Goal: Navigation & Orientation: Find specific page/section

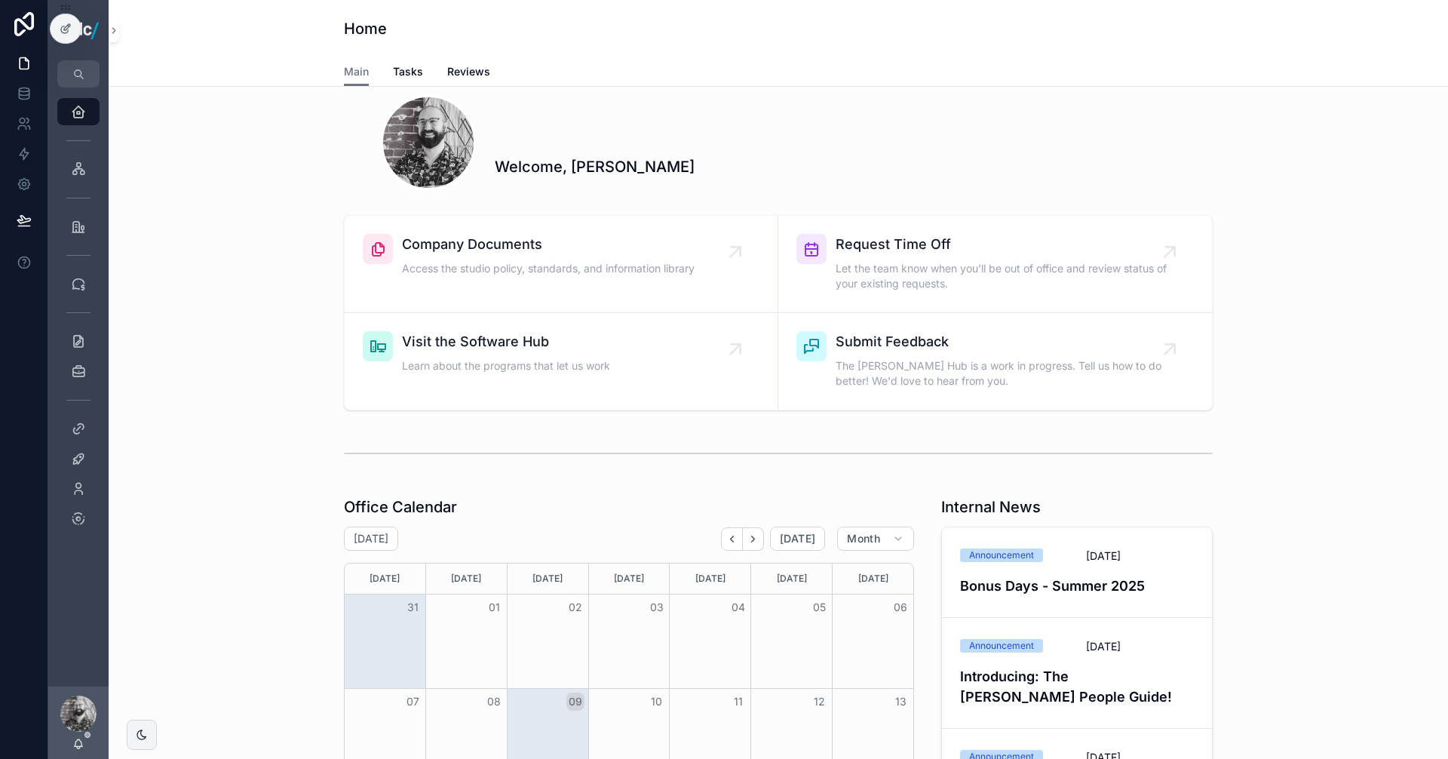
scroll to position [151, 0]
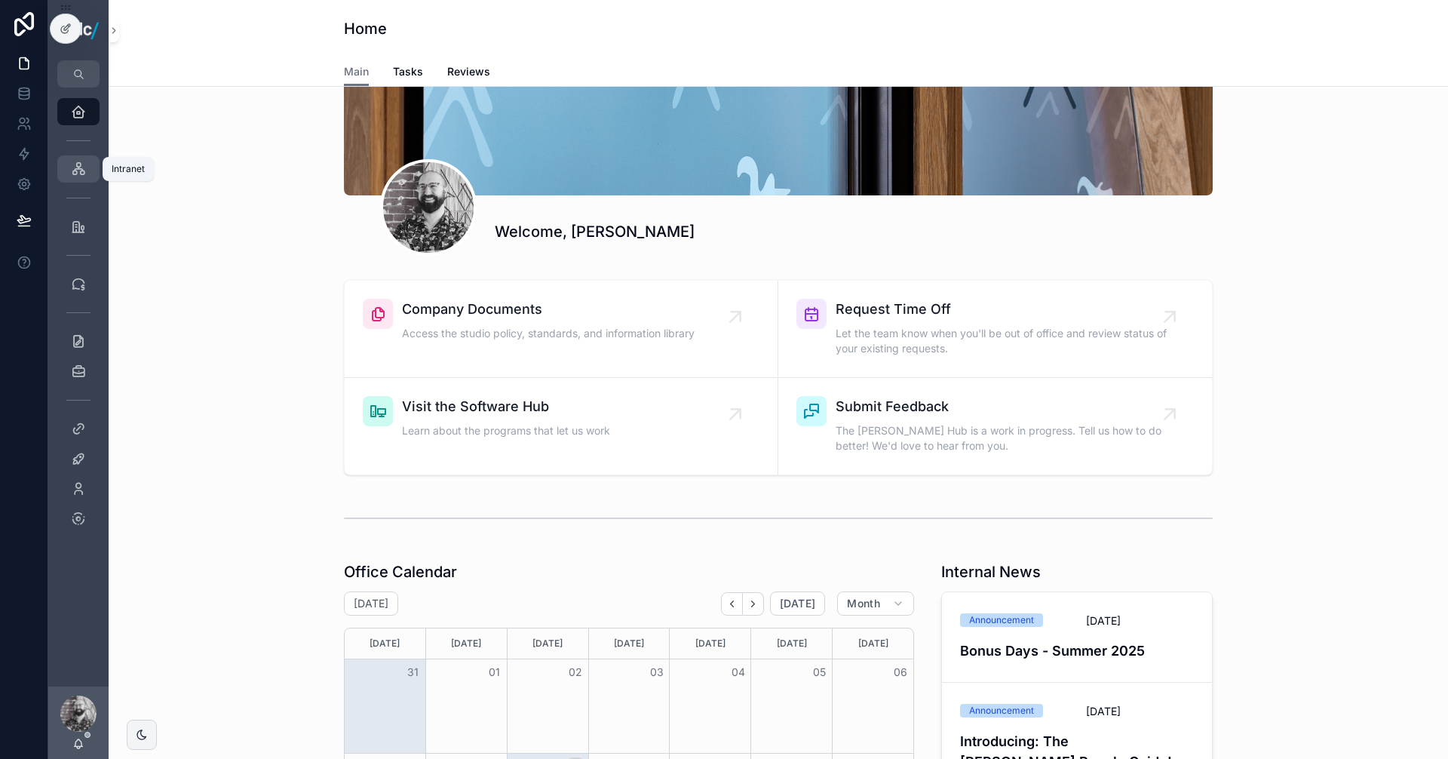
click at [73, 168] on icon "scrollable content" at bounding box center [78, 168] width 15 height 15
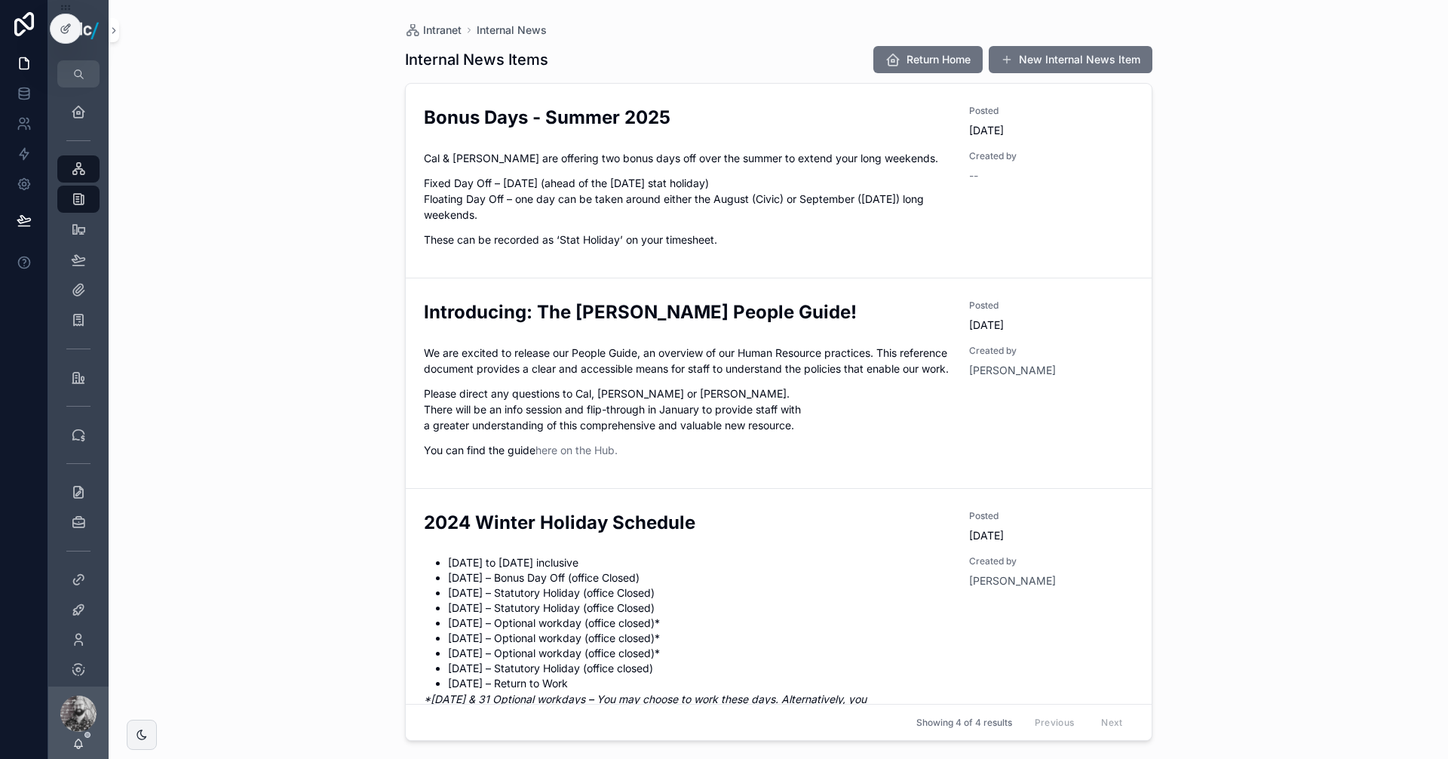
click at [79, 213] on div "Internal News" at bounding box center [78, 199] width 60 height 30
click at [79, 204] on icon "scrollable content" at bounding box center [78, 199] width 15 height 15
click at [78, 219] on div "Software Hub" at bounding box center [78, 229] width 24 height 24
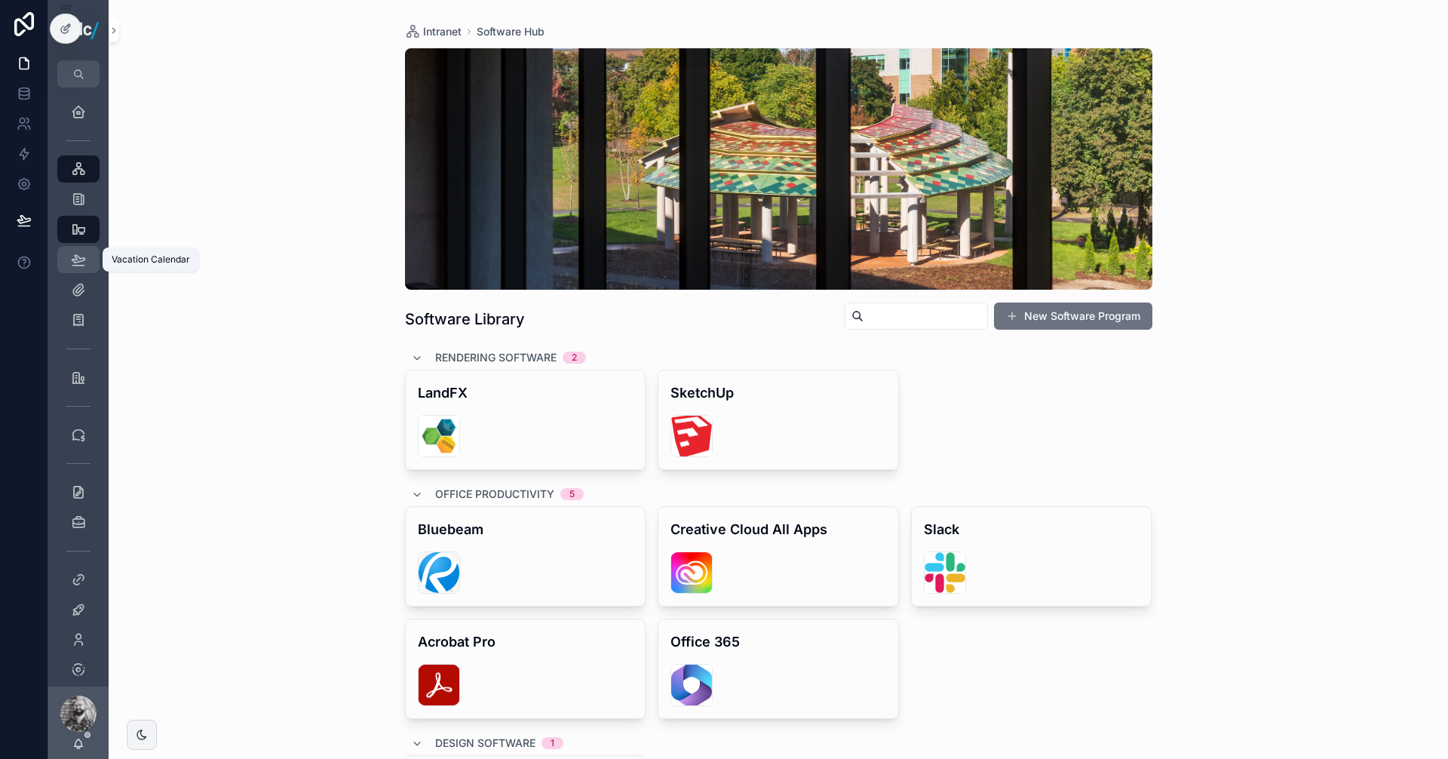
click at [74, 253] on icon "scrollable content" at bounding box center [78, 259] width 15 height 15
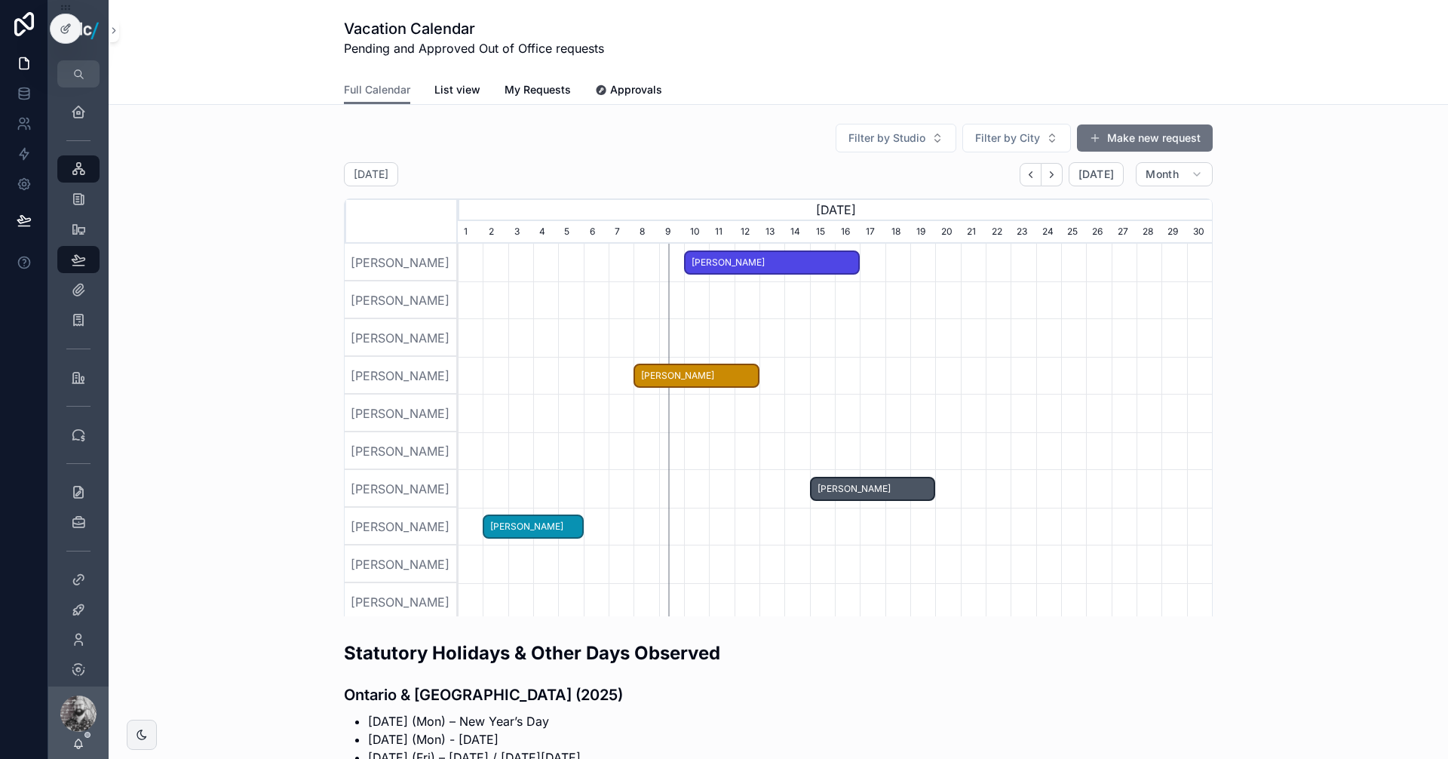
click at [553, 525] on span "[PERSON_NAME]" at bounding box center [532, 526] width 97 height 25
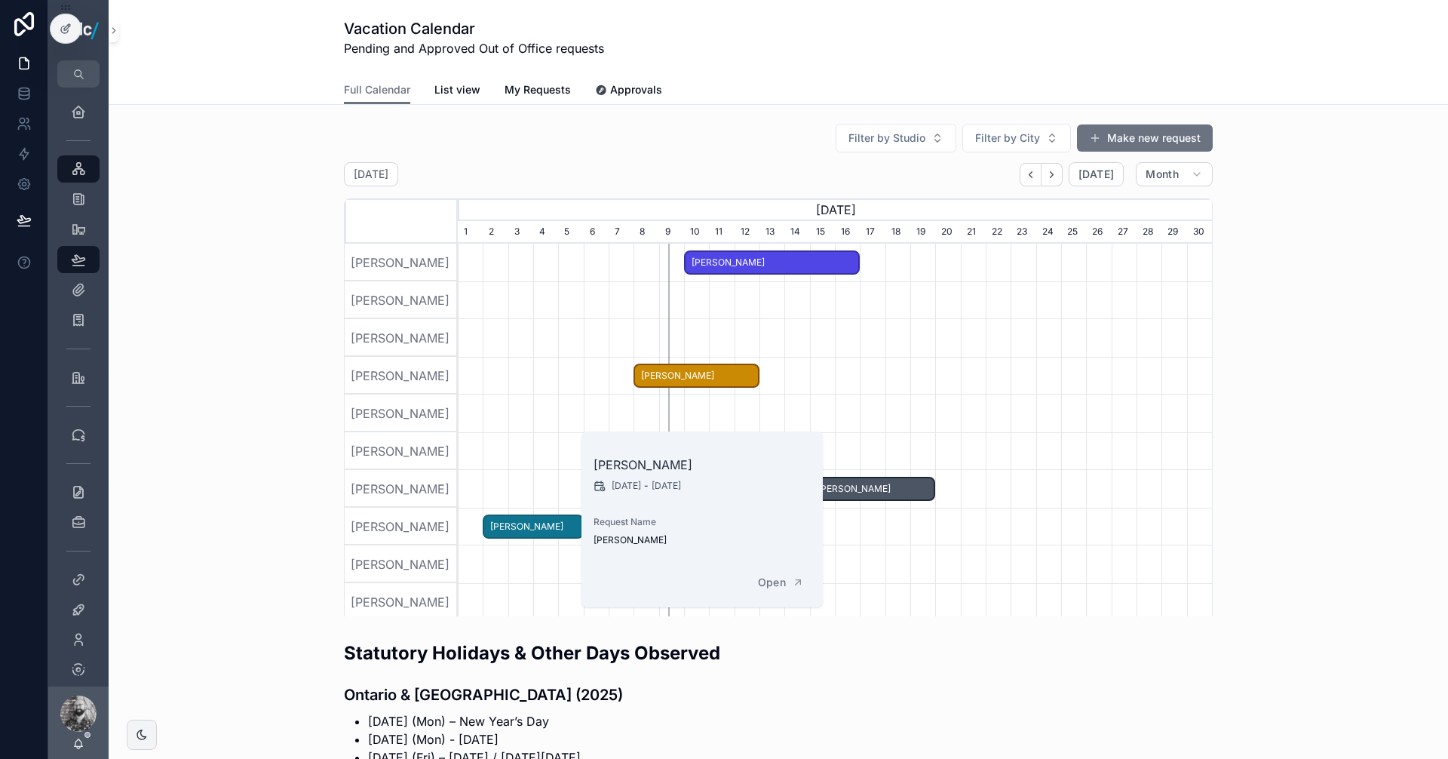
click at [553, 446] on div "scrollable content" at bounding box center [835, 451] width 2262 height 38
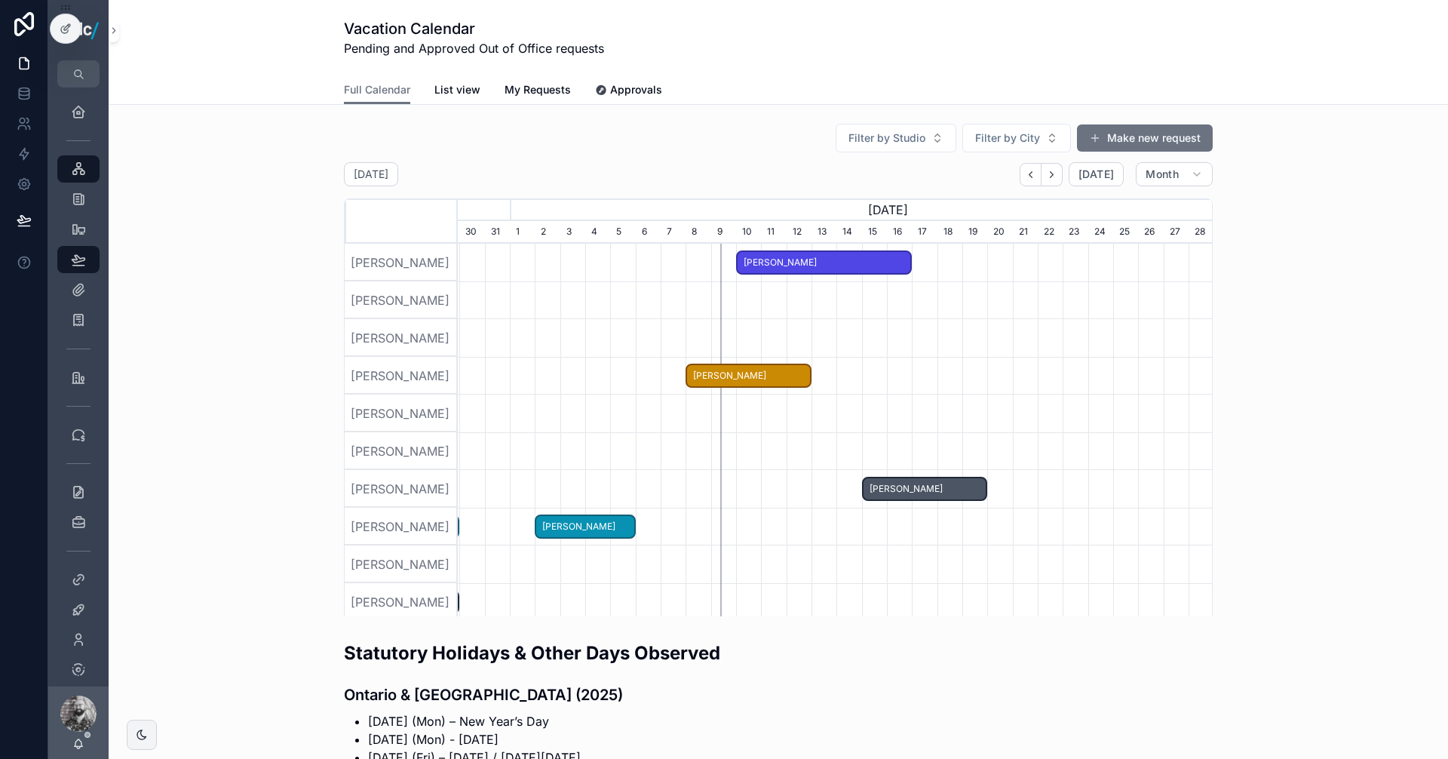
scroll to position [0, 754]
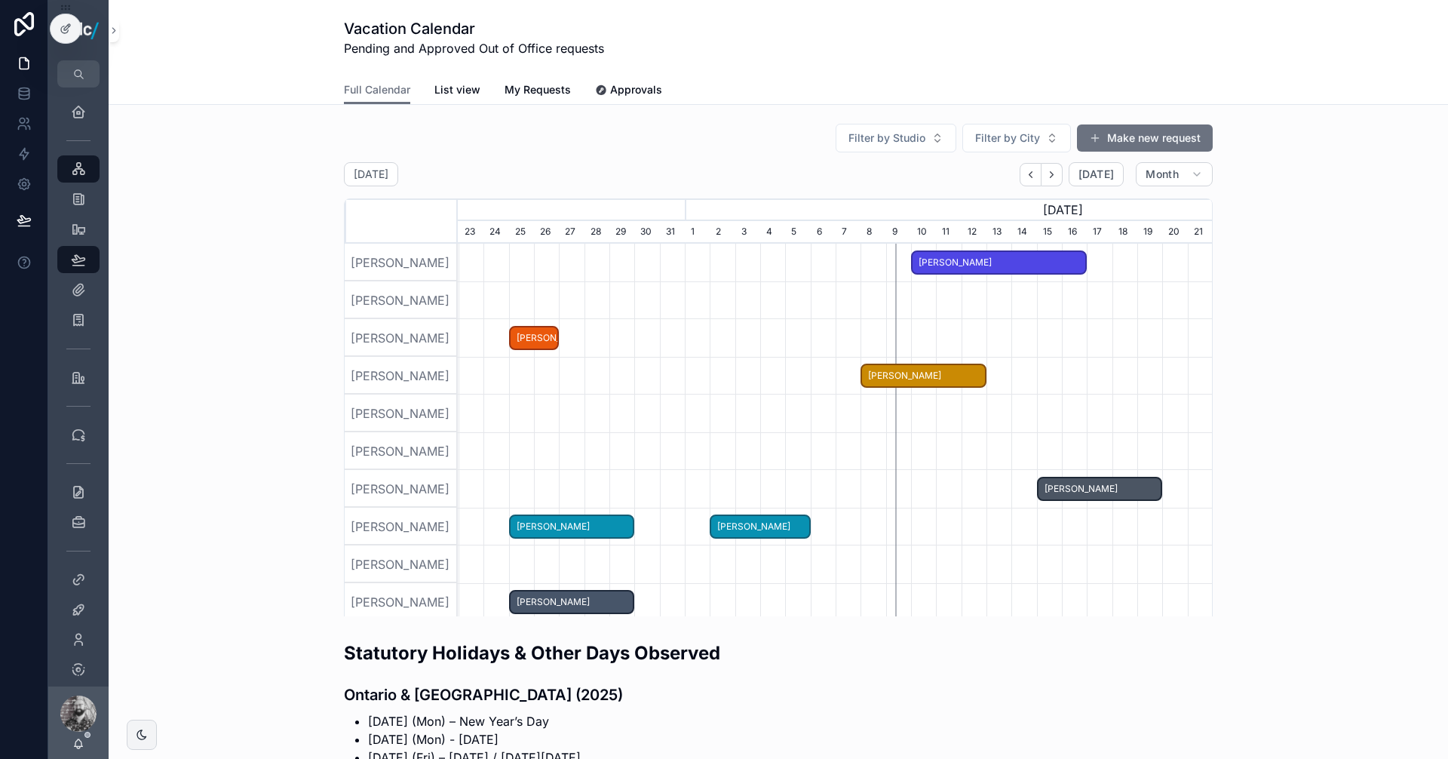
drag, startPoint x: 618, startPoint y: 360, endPoint x: 798, endPoint y: 345, distance: 180.9
click at [798, 345] on div "scrollable content" at bounding box center [835, 338] width 2262 height 38
click at [593, 529] on span "[PERSON_NAME]" at bounding box center [572, 526] width 123 height 25
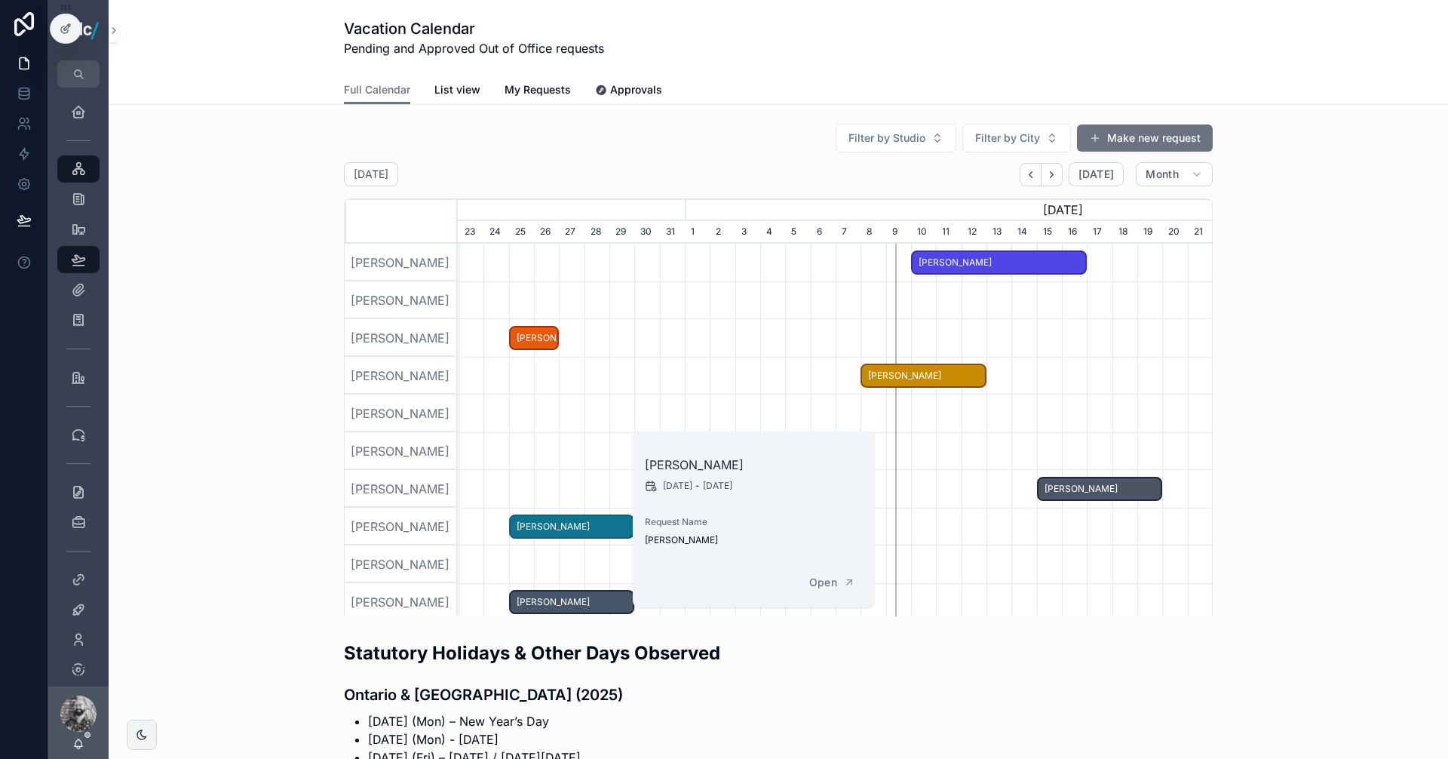
click at [647, 422] on div "scrollable content" at bounding box center [835, 413] width 2262 height 38
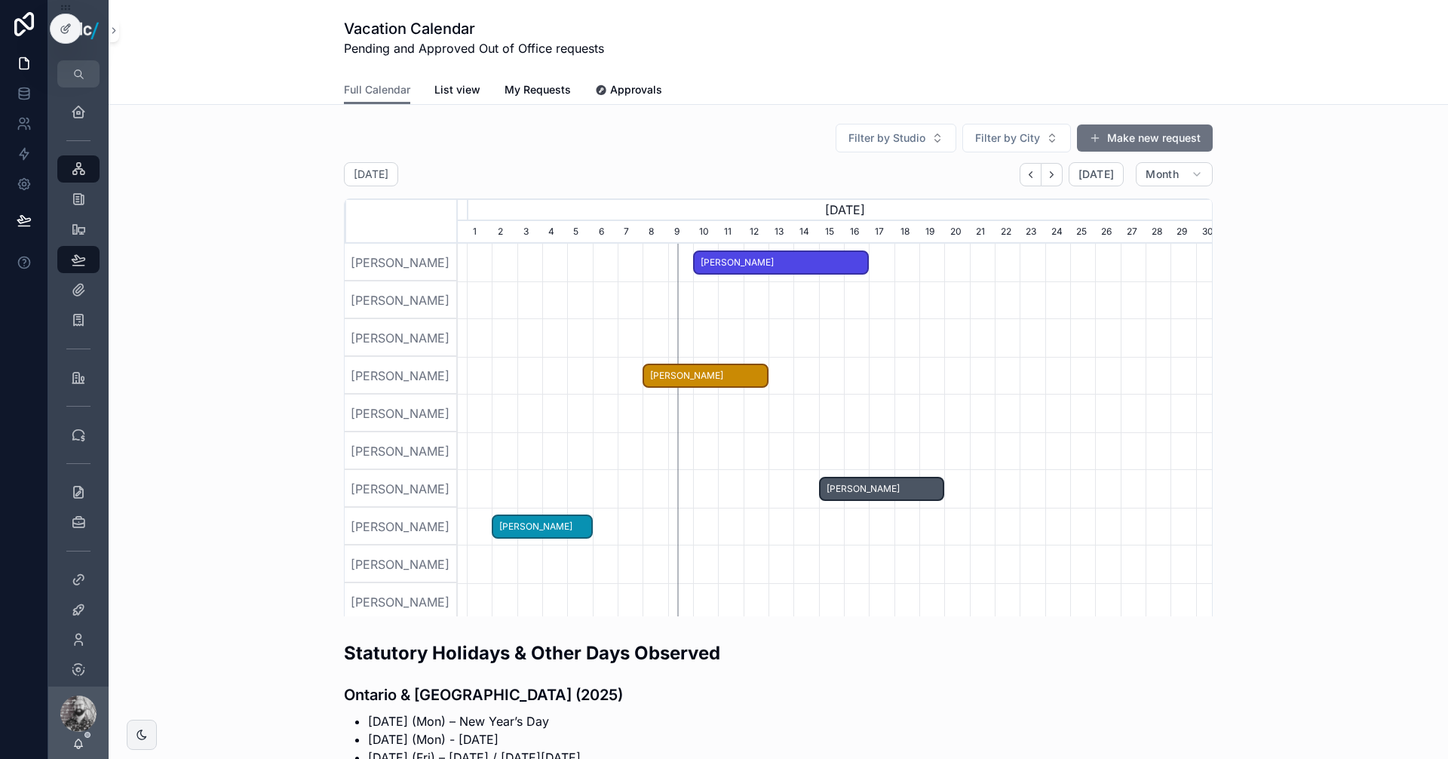
drag, startPoint x: 753, startPoint y: 452, endPoint x: 493, endPoint y: 463, distance: 260.4
click at [493, 463] on div "scrollable content" at bounding box center [835, 451] width 2262 height 38
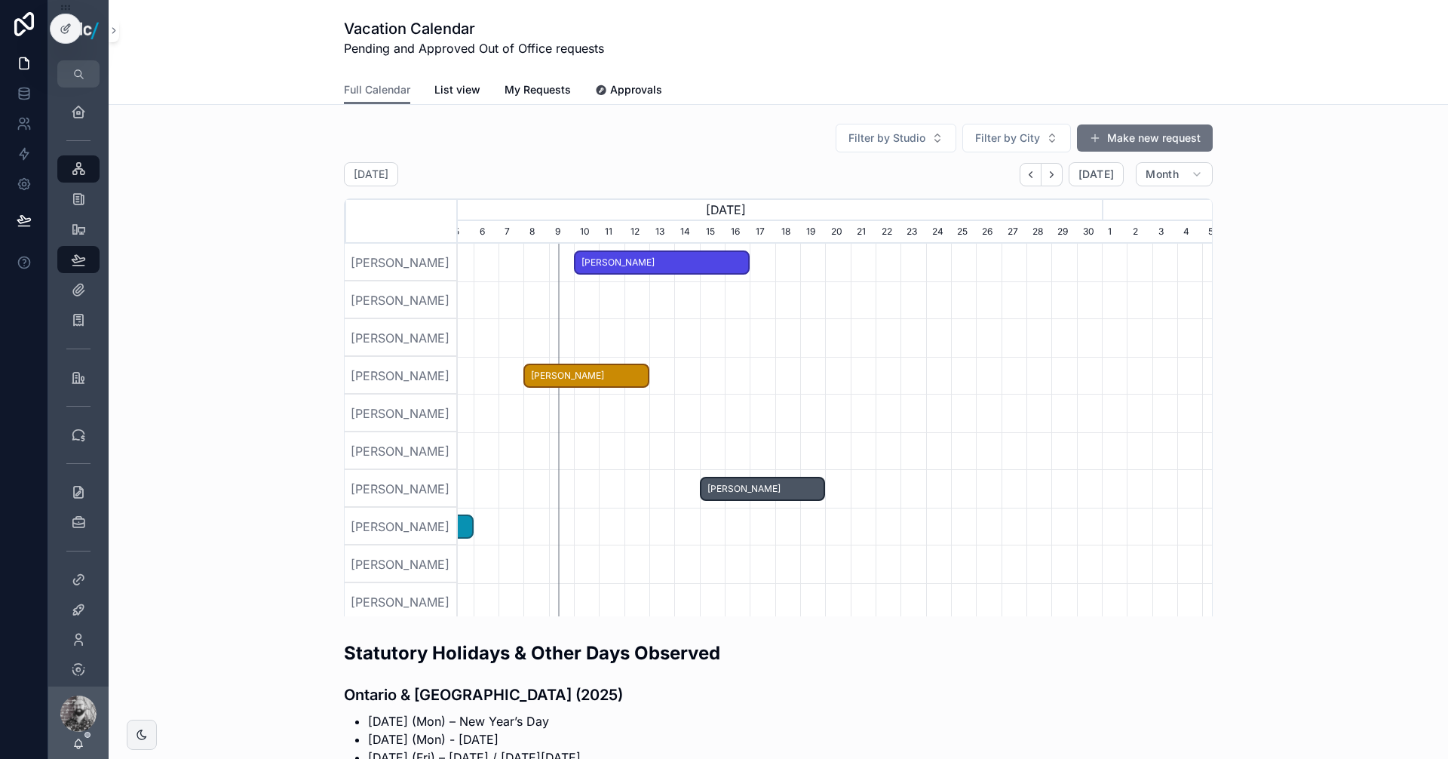
scroll to position [0, 882]
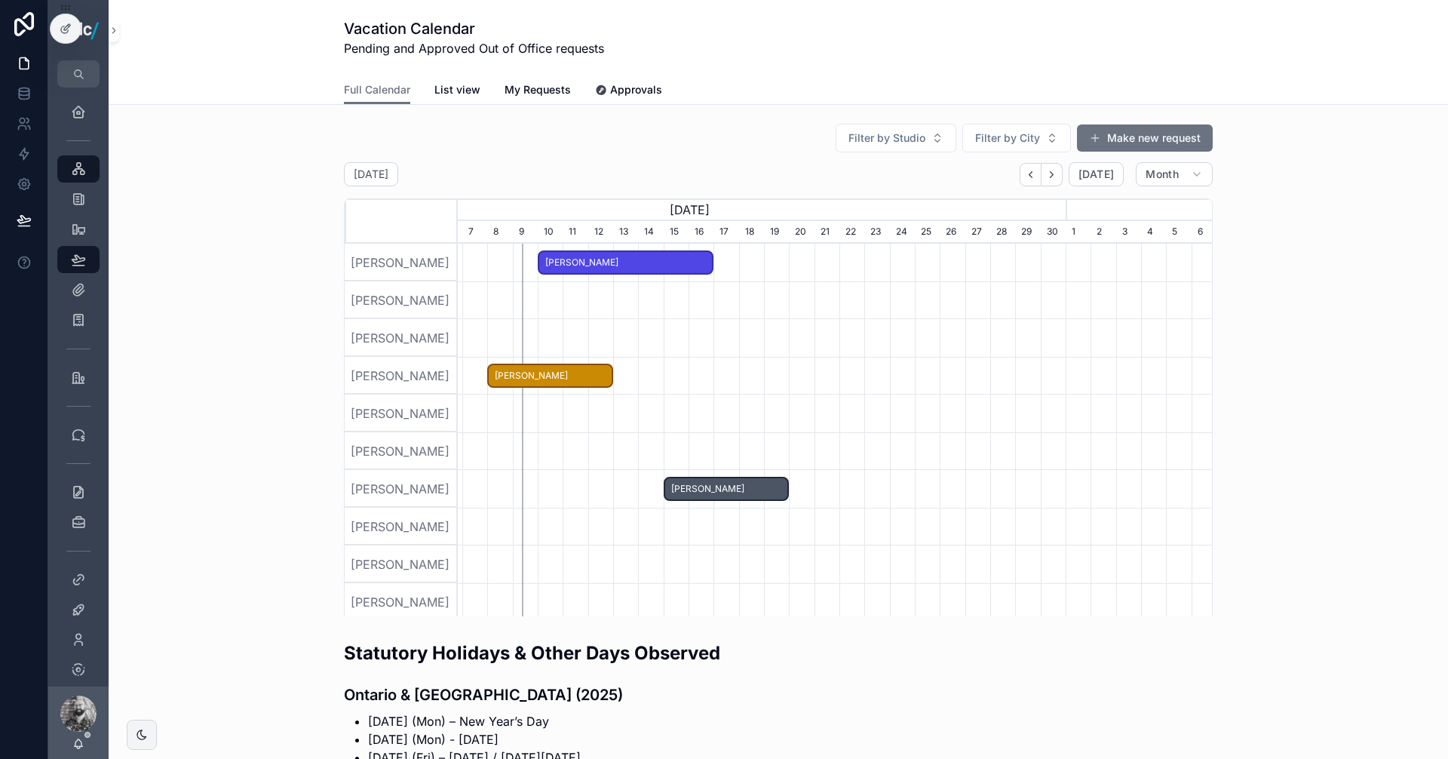
drag, startPoint x: 667, startPoint y: 469, endPoint x: 490, endPoint y: 465, distance: 177.3
click at [507, 465] on div "scrollable content" at bounding box center [706, 451] width 2262 height 38
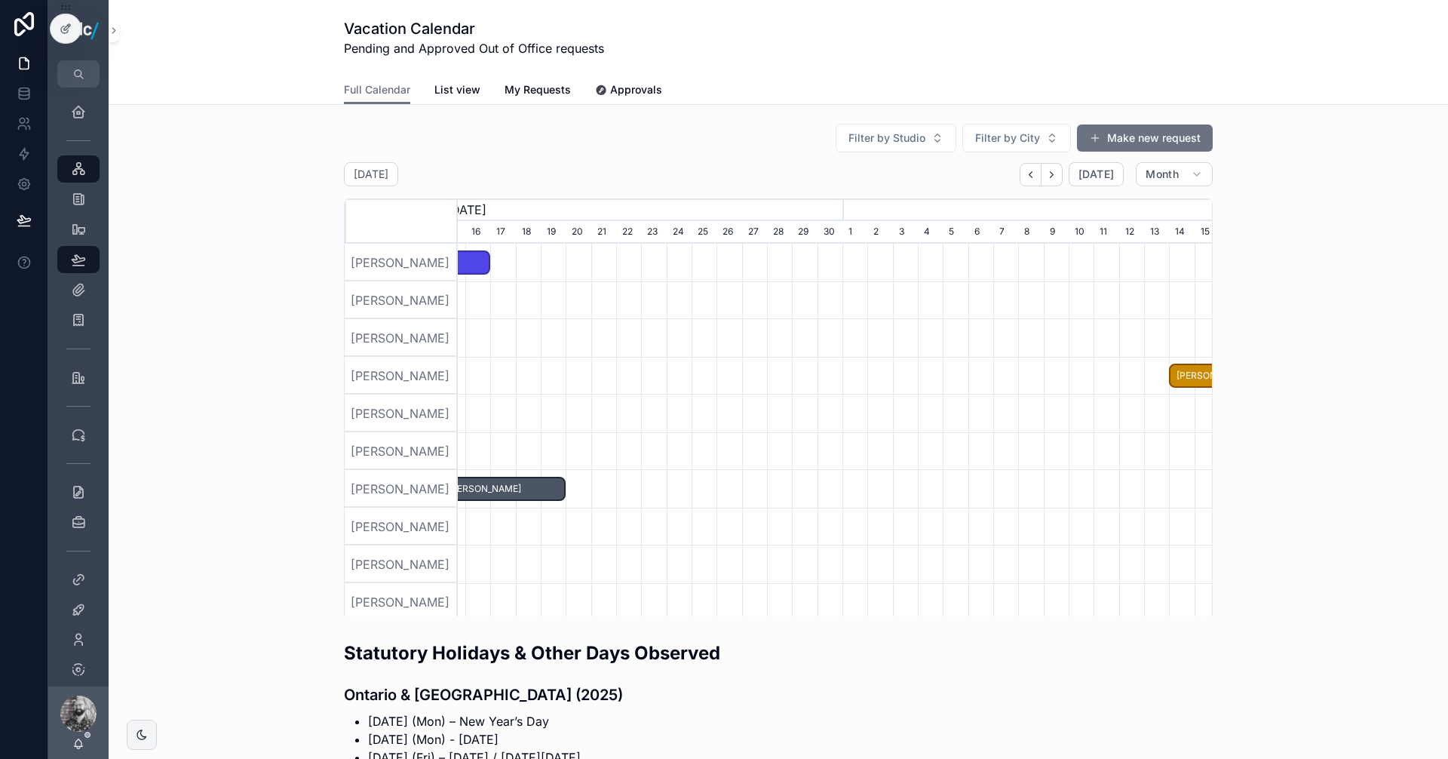
scroll to position [0, 754]
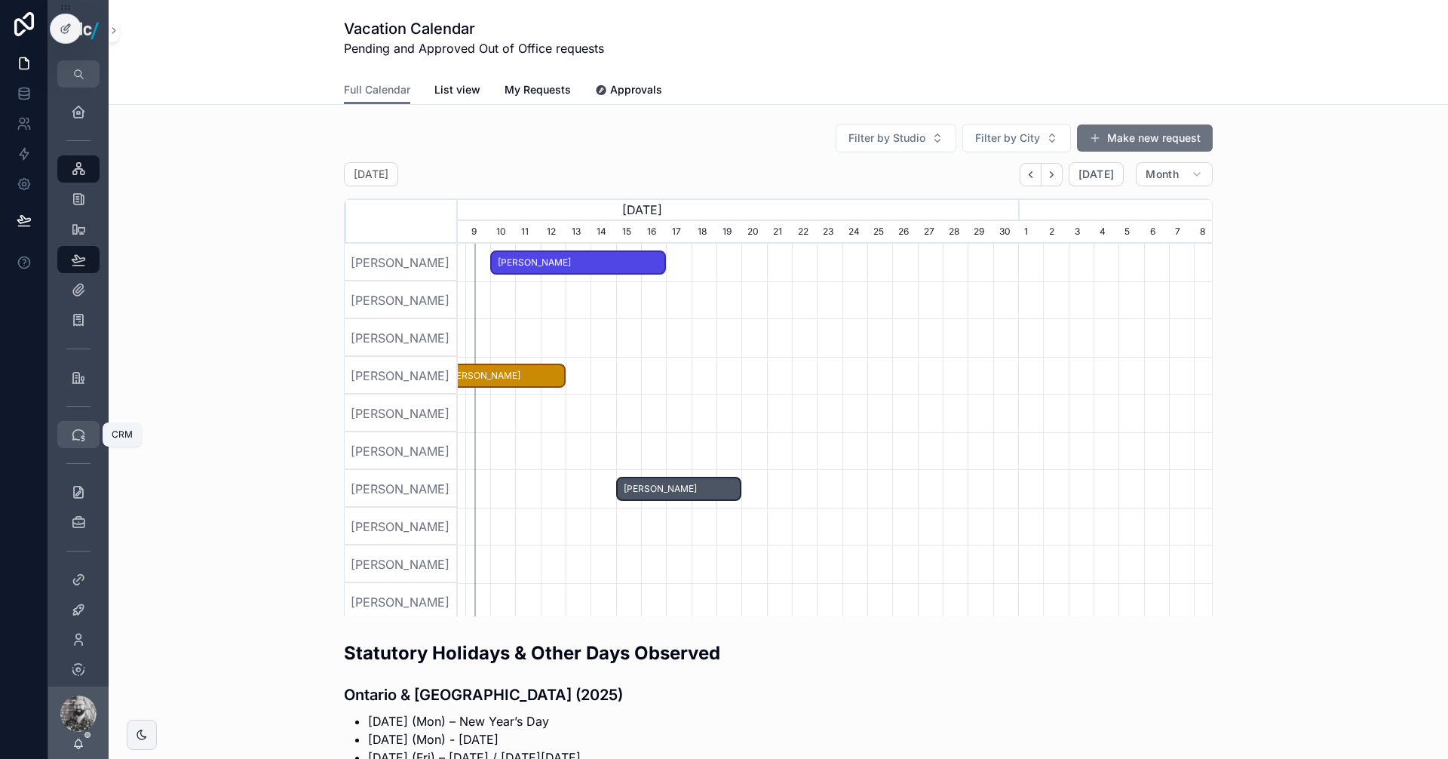
click at [80, 423] on div "CRM" at bounding box center [78, 434] width 24 height 24
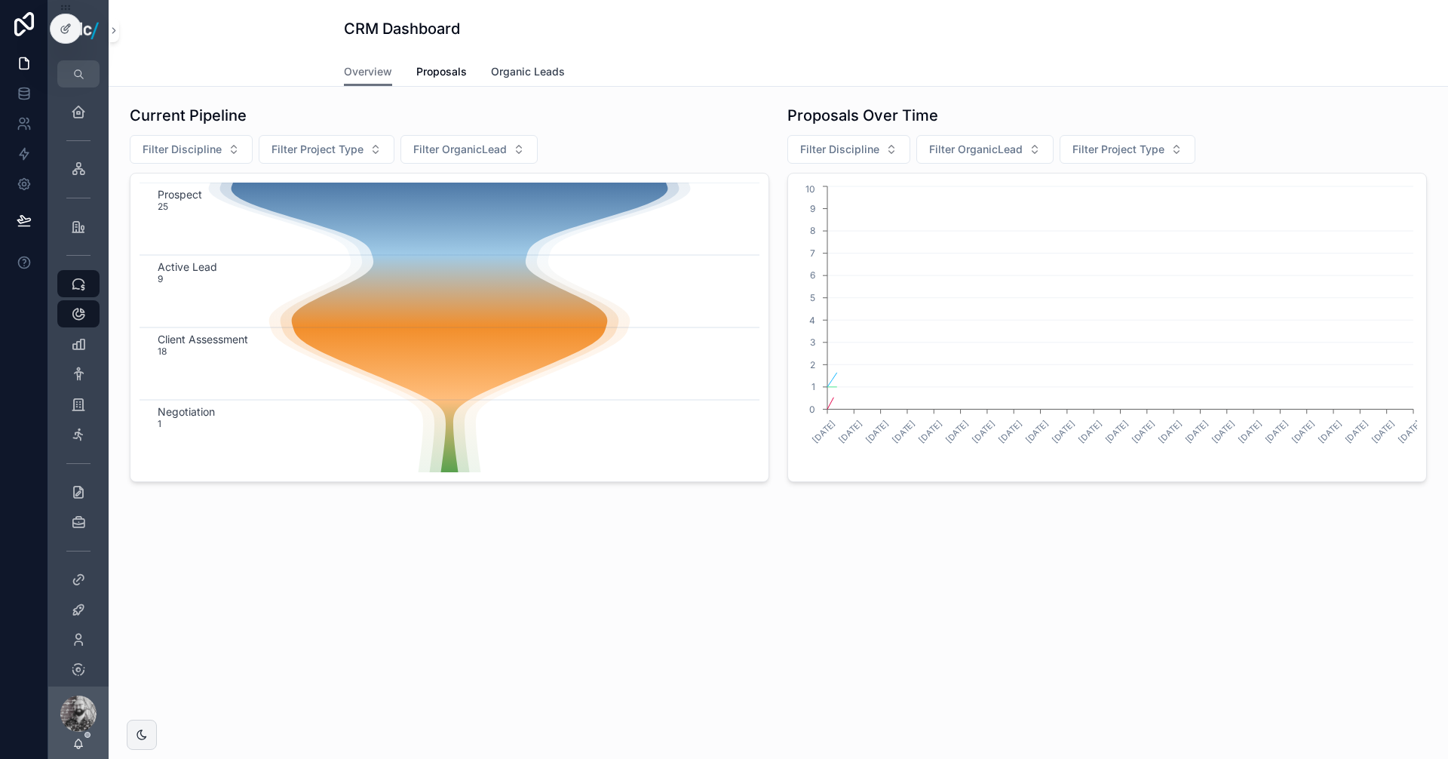
click at [538, 72] on span "Organic Leads" at bounding box center [528, 71] width 74 height 15
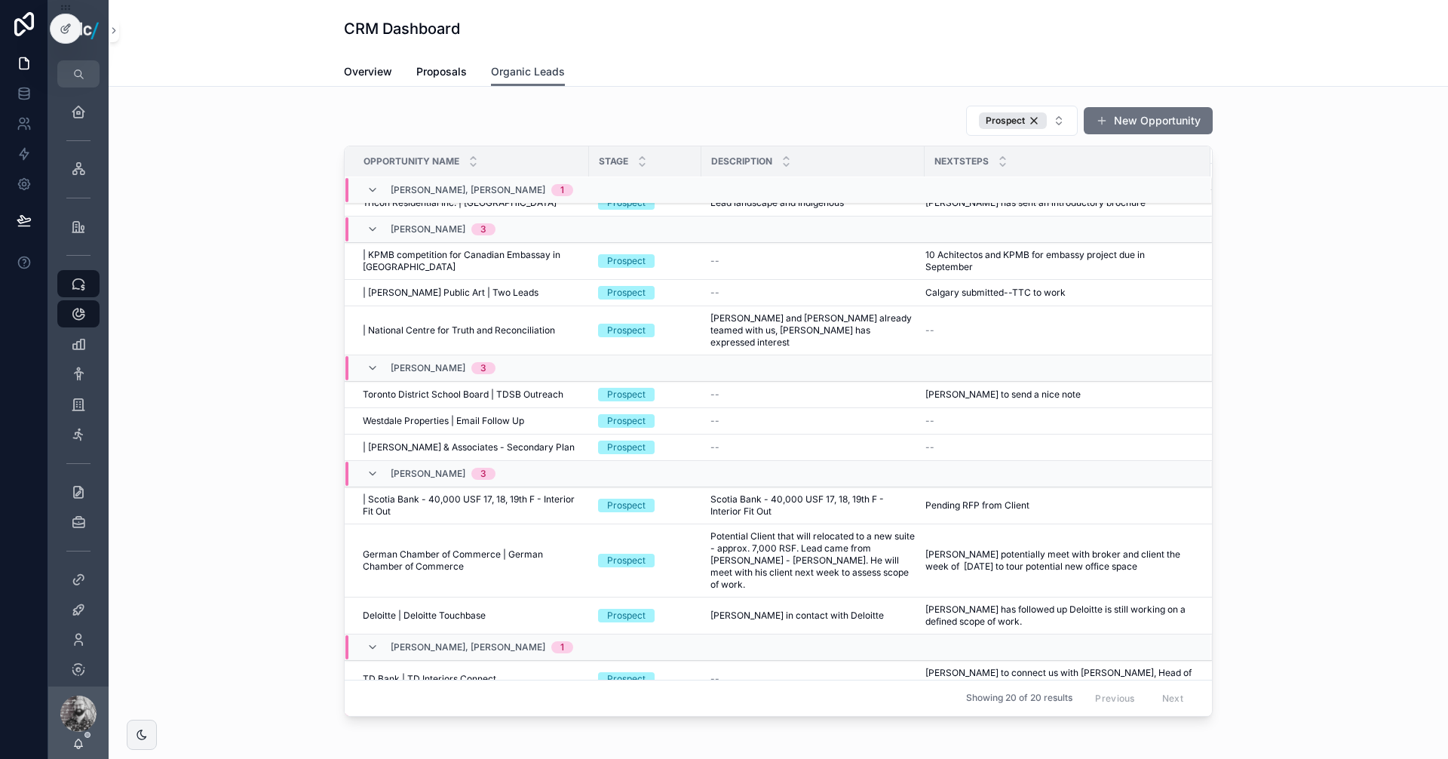
scroll to position [20, 0]
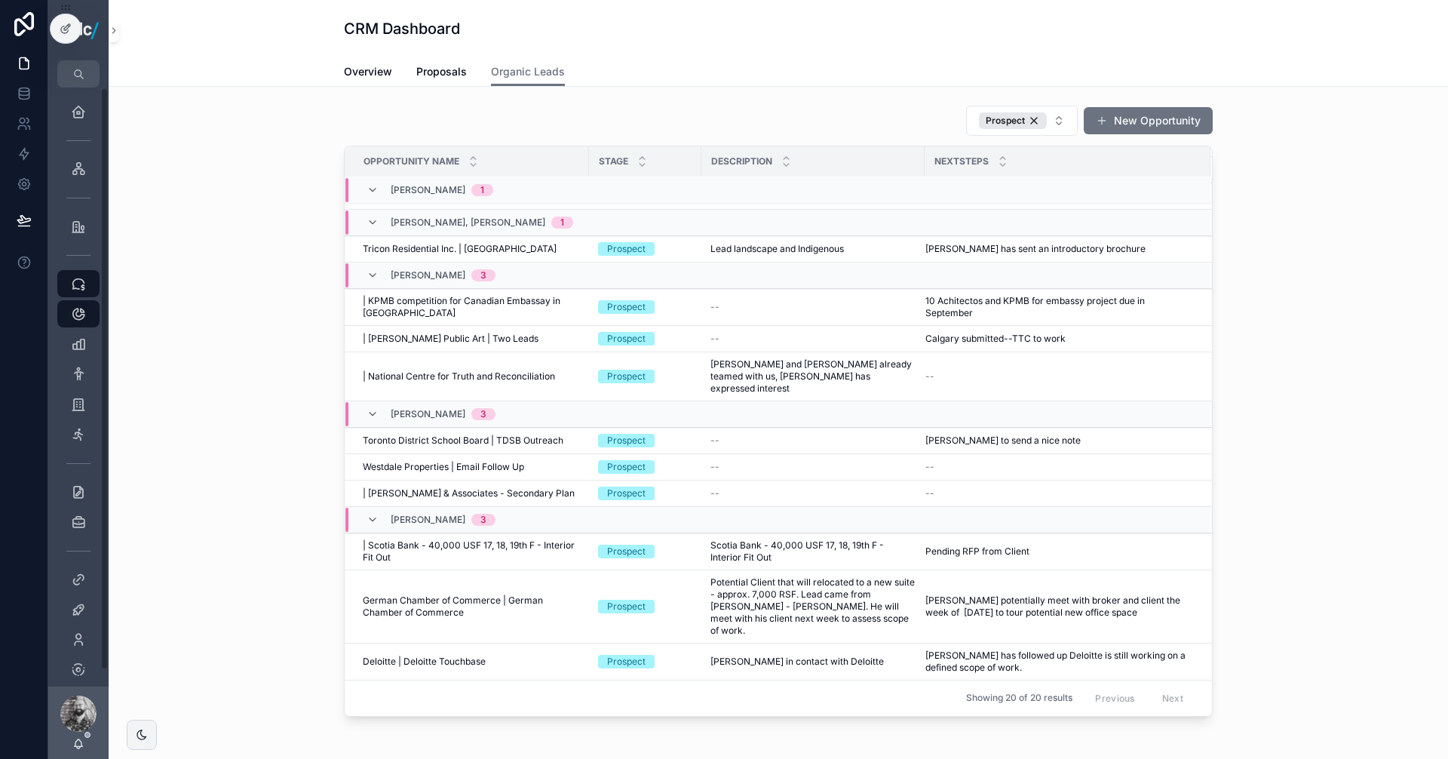
click at [199, 275] on div "Prospect New Opportunity Opportunity Name Stage Description NextSteps [PERSON_N…" at bounding box center [778, 411] width 1315 height 624
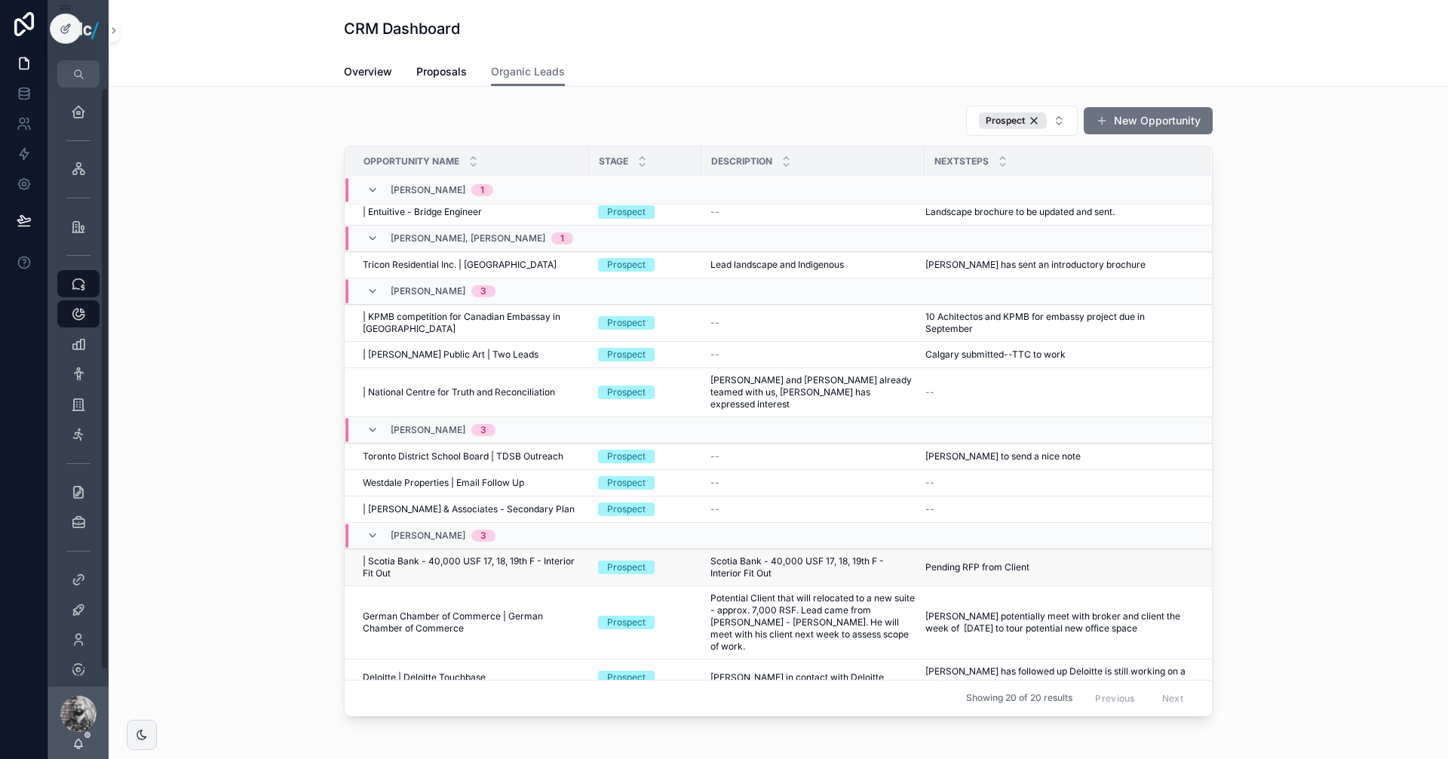
scroll to position [0, 0]
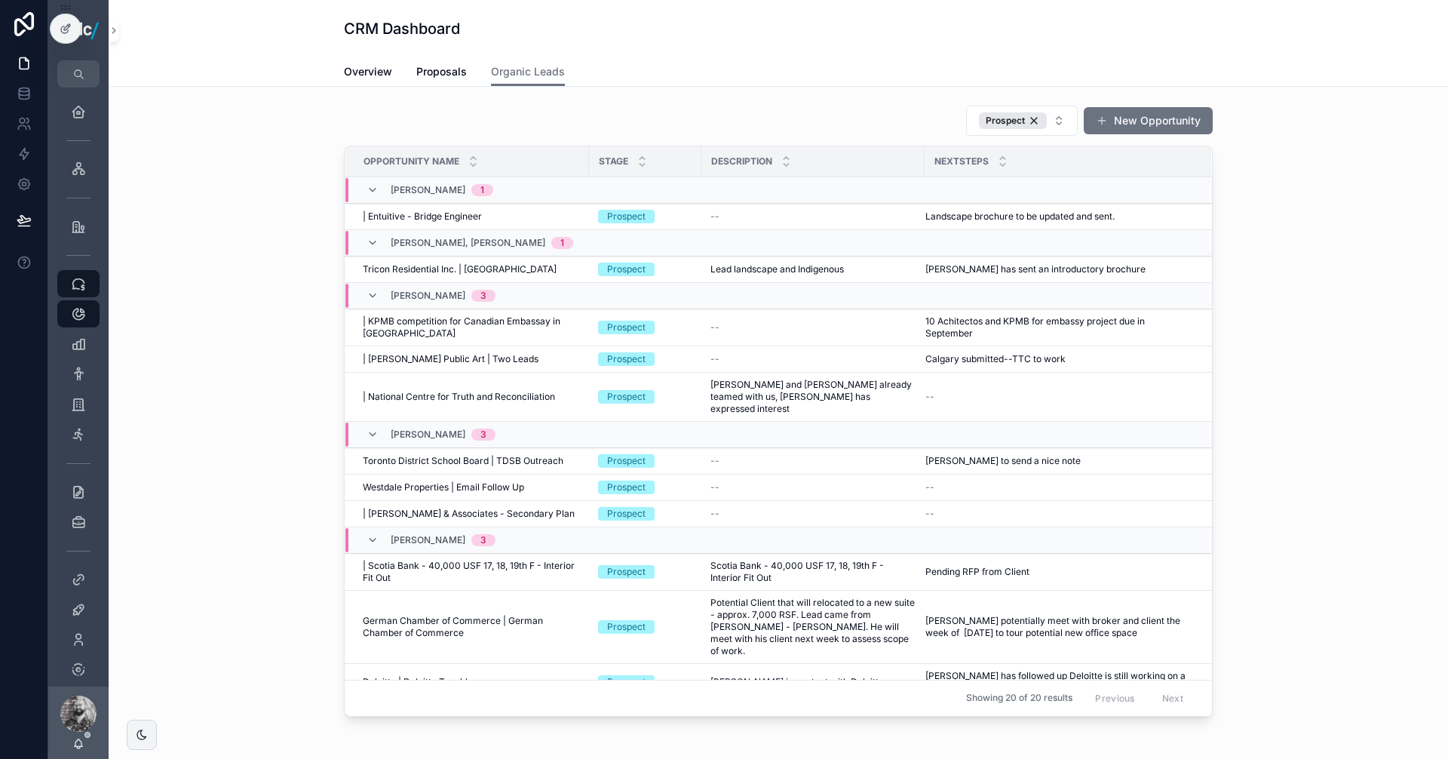
click at [312, 235] on div "Prospect New Opportunity Opportunity Name Stage Description NextSteps [PERSON_N…" at bounding box center [778, 411] width 1315 height 624
click at [236, 225] on div "Prospect New Opportunity Opportunity Name Stage Description NextSteps [PERSON_N…" at bounding box center [778, 411] width 1315 height 624
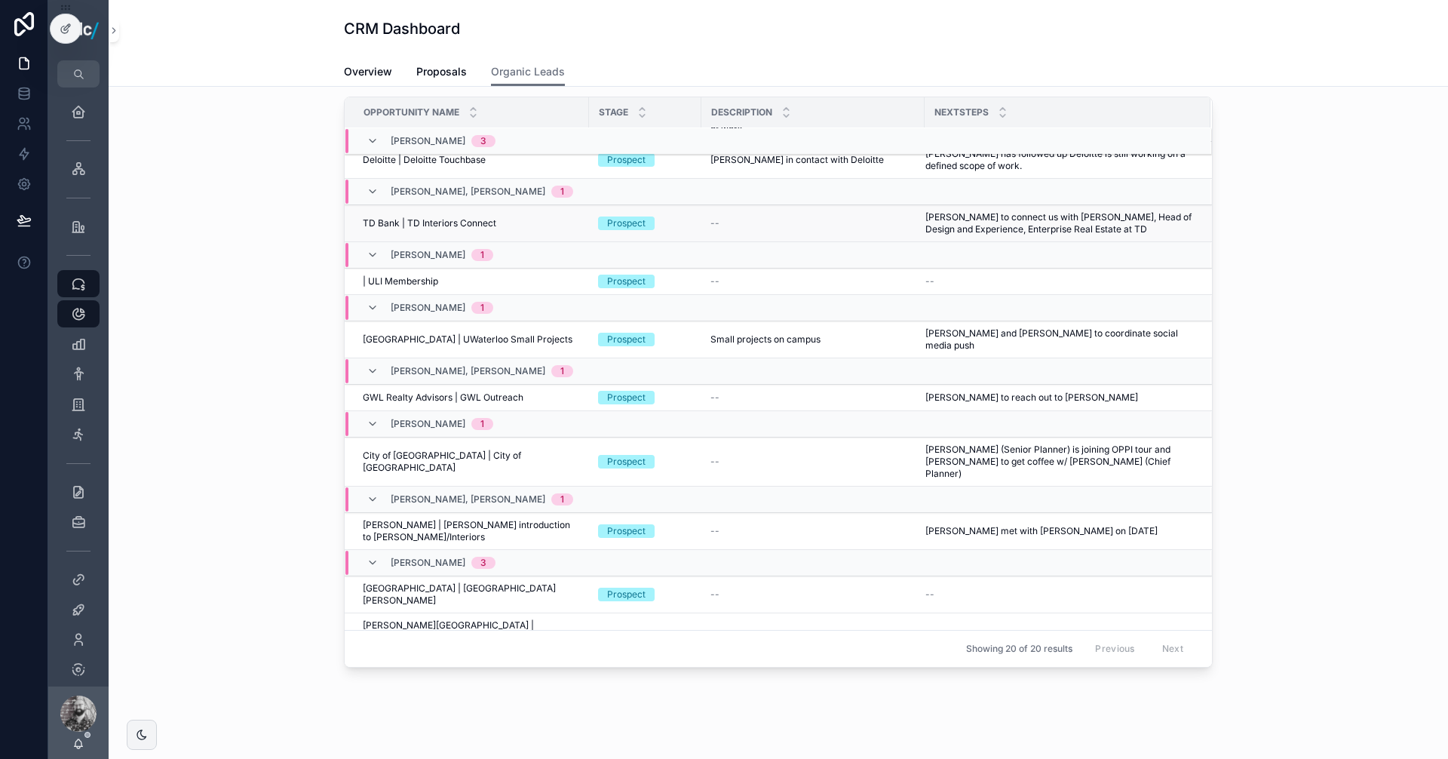
scroll to position [75, 0]
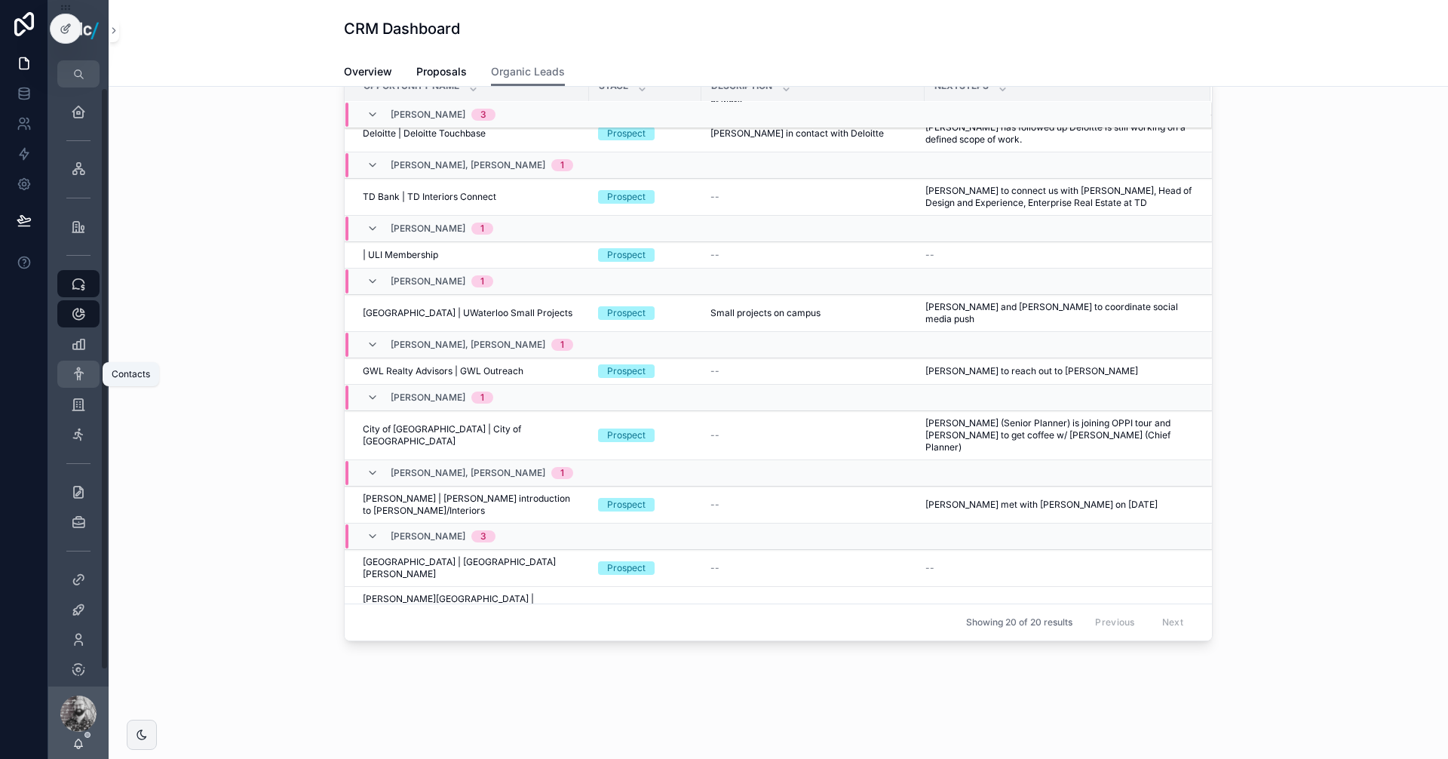
click at [81, 371] on icon "scrollable content" at bounding box center [78, 374] width 15 height 15
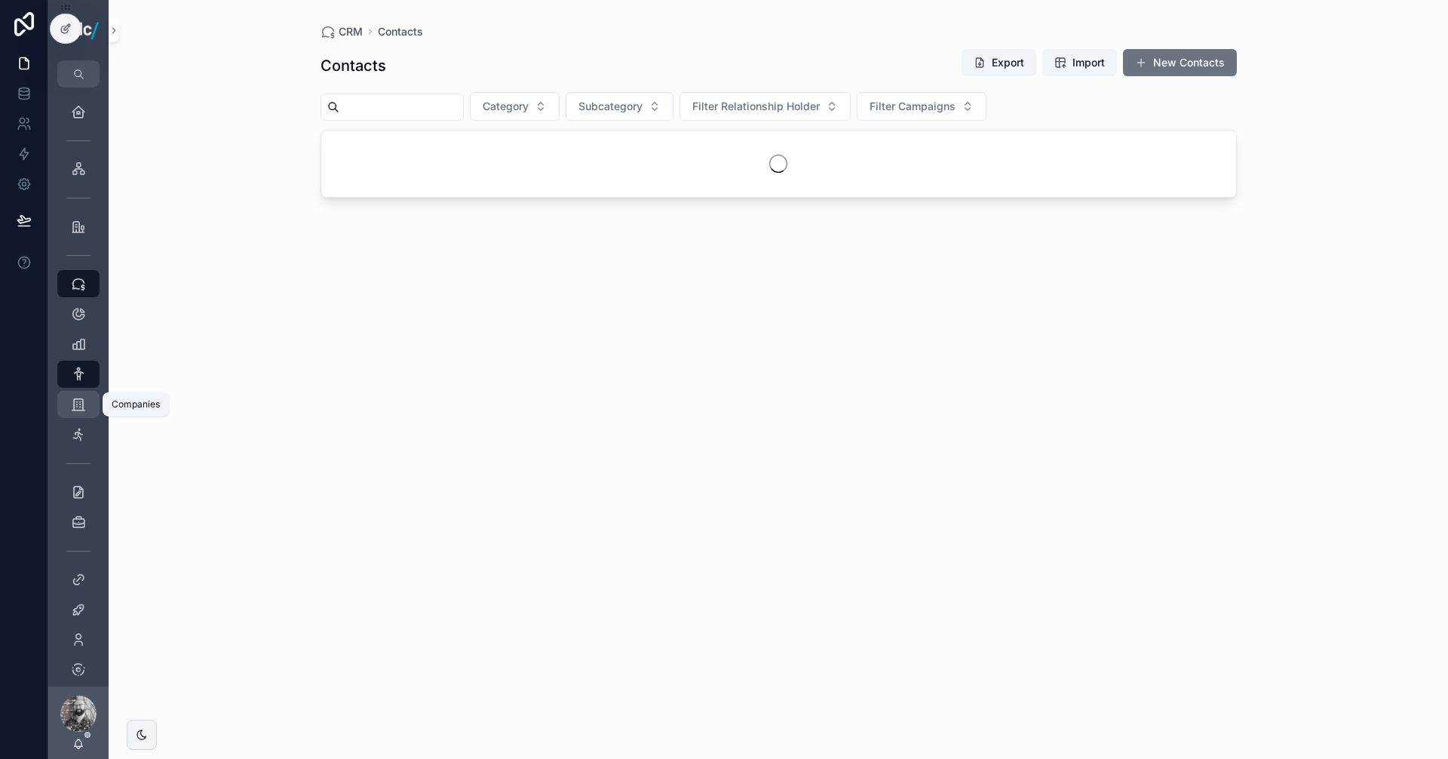
click at [75, 401] on icon "scrollable content" at bounding box center [78, 404] width 15 height 15
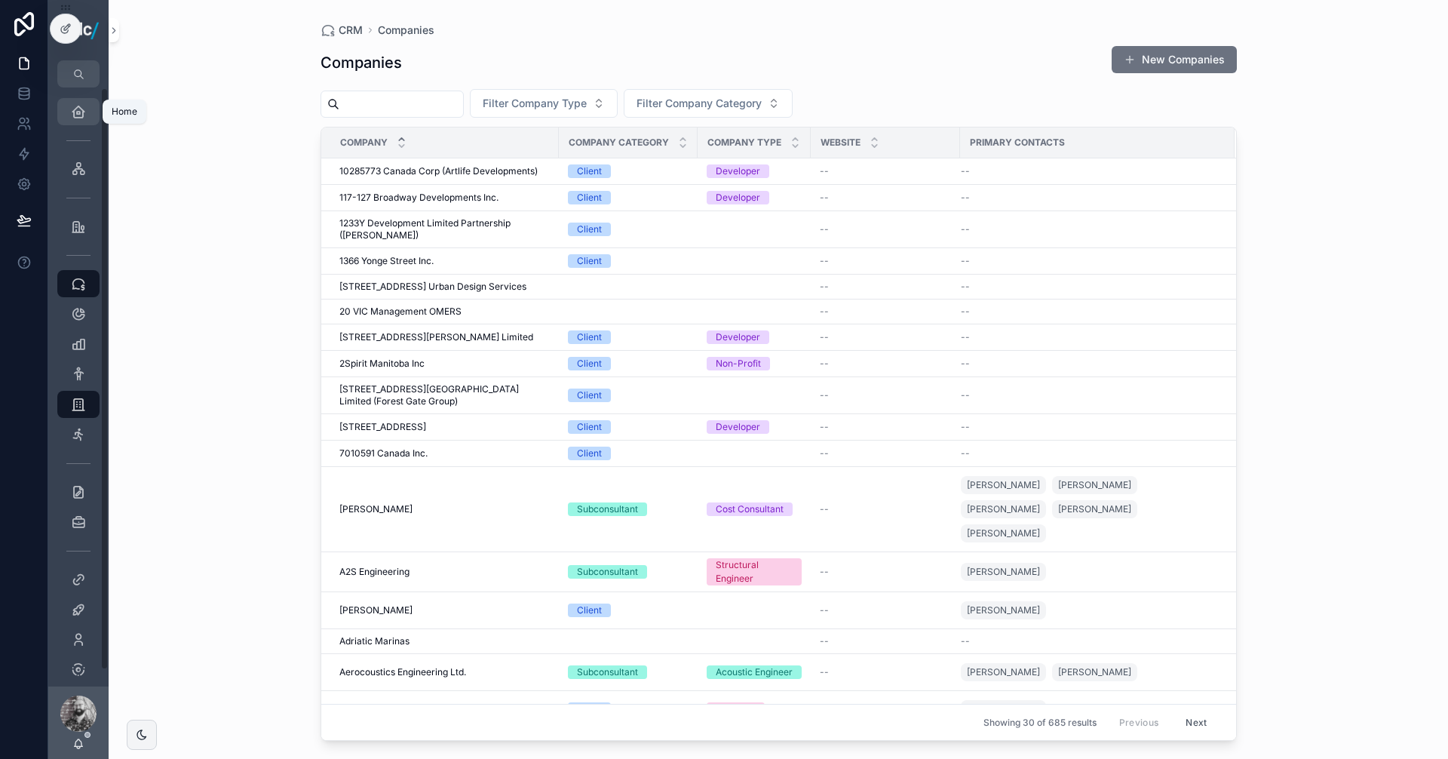
click at [71, 105] on icon "scrollable content" at bounding box center [78, 111] width 15 height 15
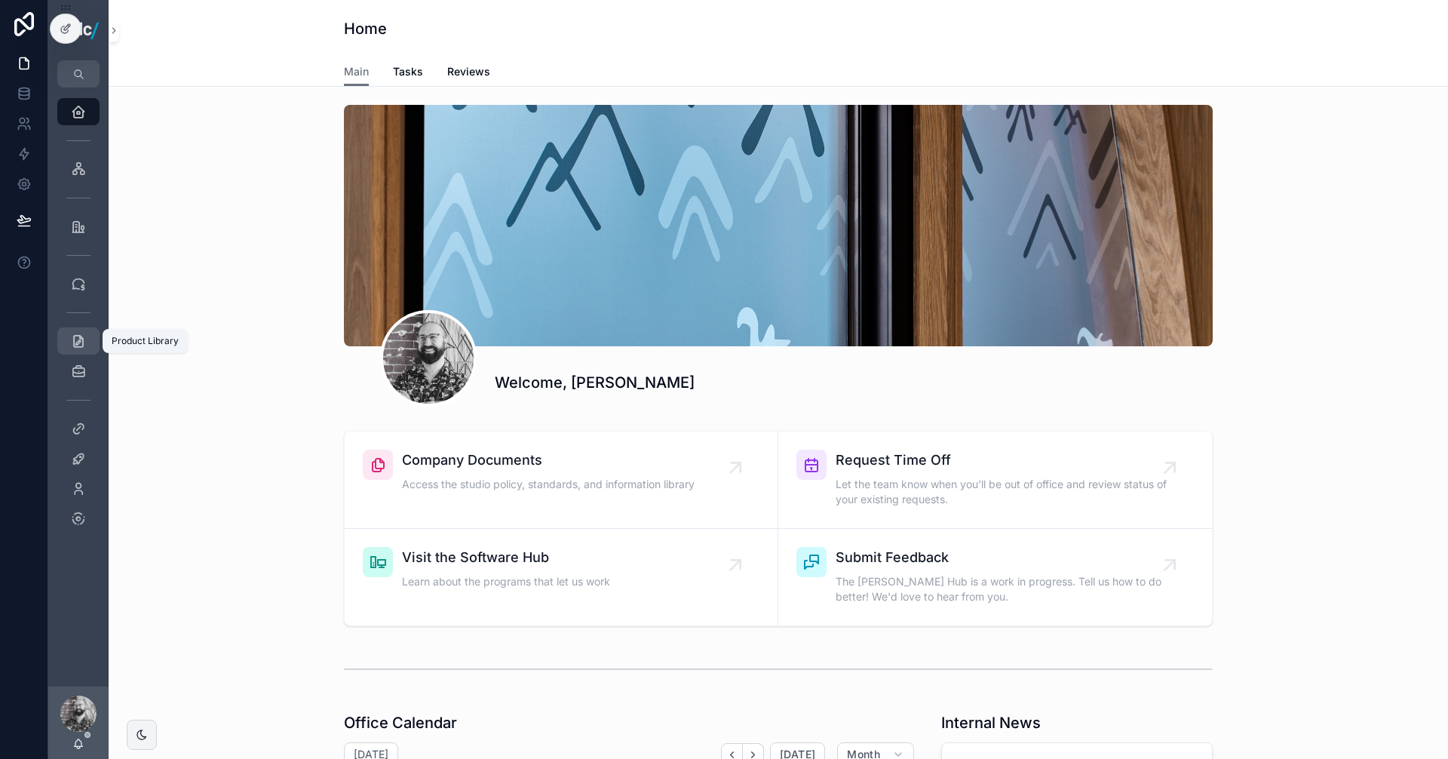
click at [83, 342] on icon "scrollable content" at bounding box center [78, 340] width 15 height 15
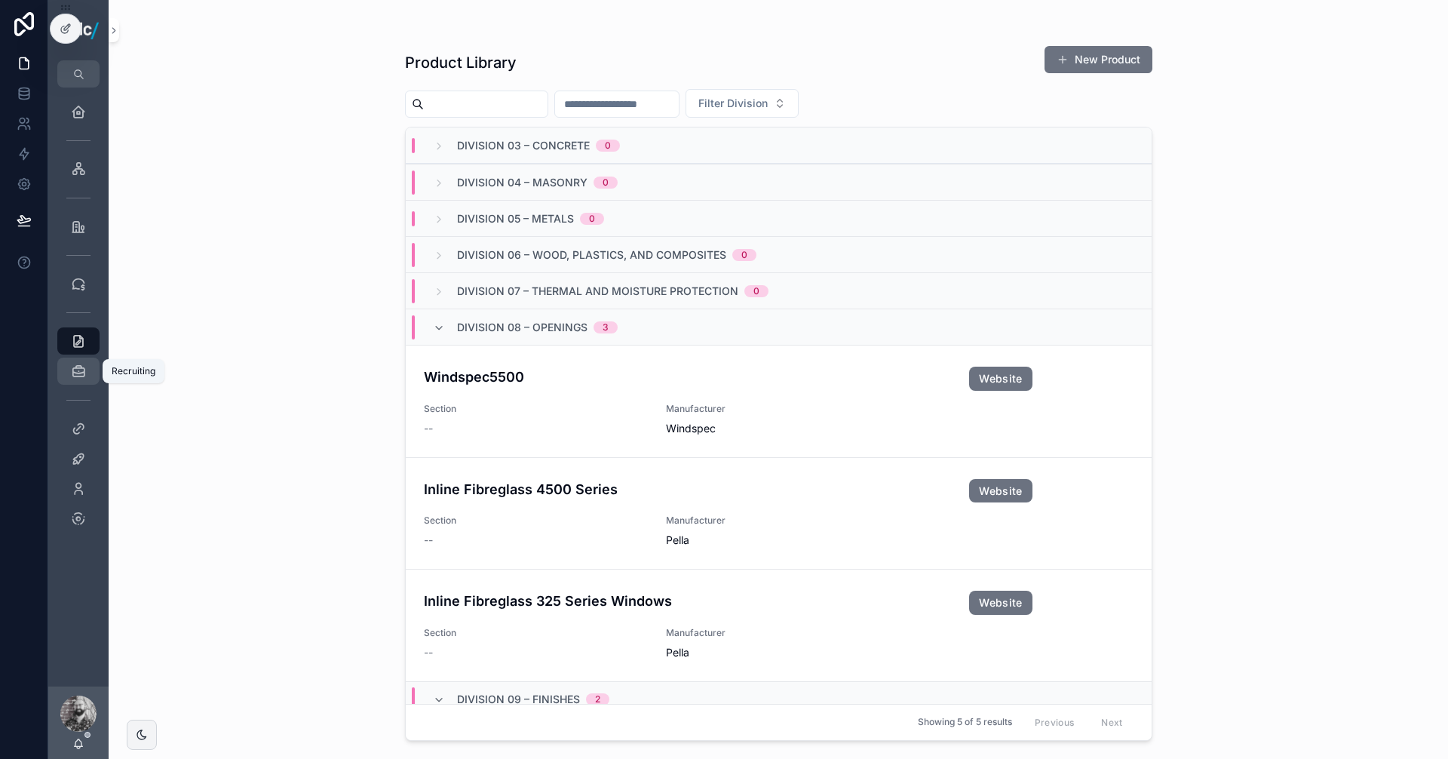
click at [76, 369] on icon "scrollable content" at bounding box center [78, 370] width 15 height 15
